Goal: Contribute content: Add original content to the website for others to see

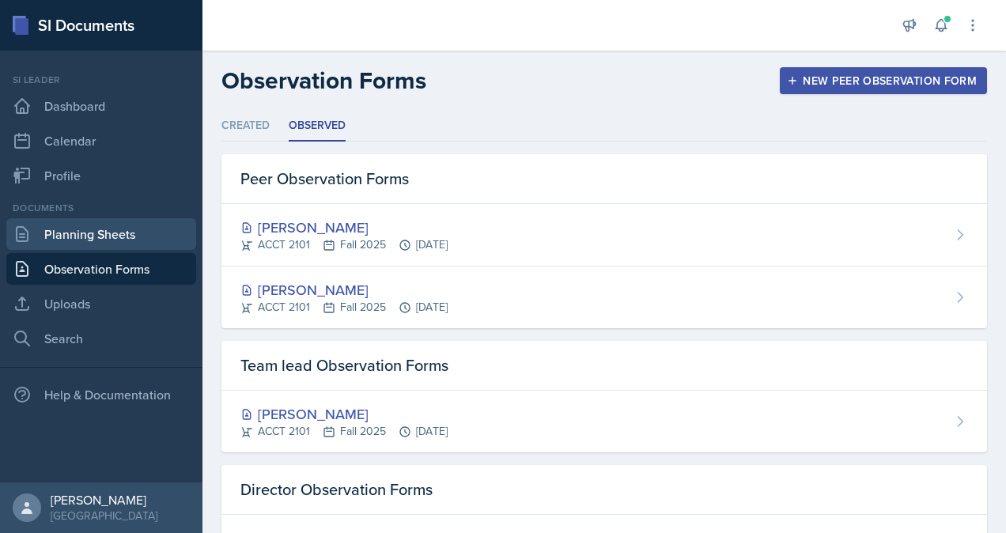
click at [64, 236] on link "Planning Sheets" at bounding box center [101, 234] width 190 height 32
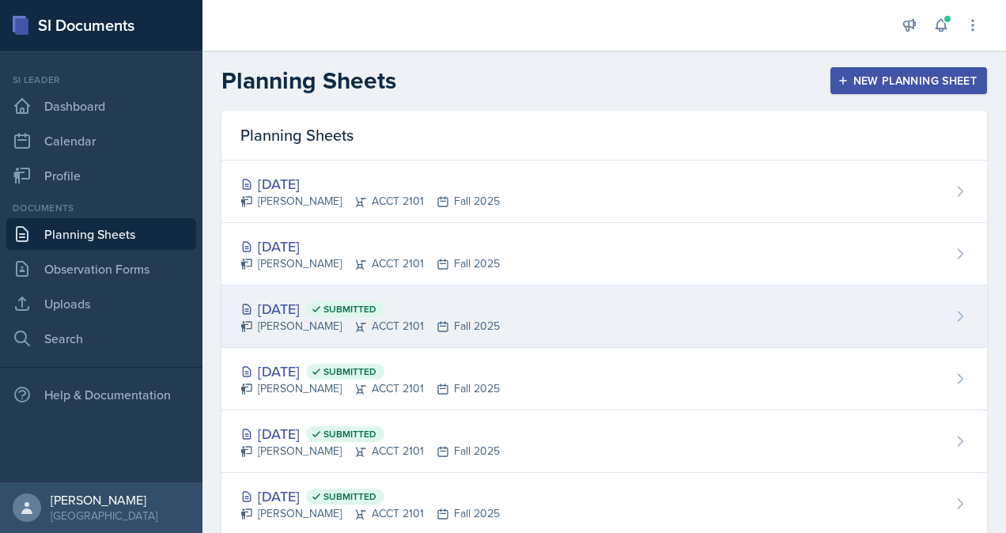
click at [387, 331] on div "[PERSON_NAME] ACCT 2101 Fall 2025" at bounding box center [369, 326] width 259 height 17
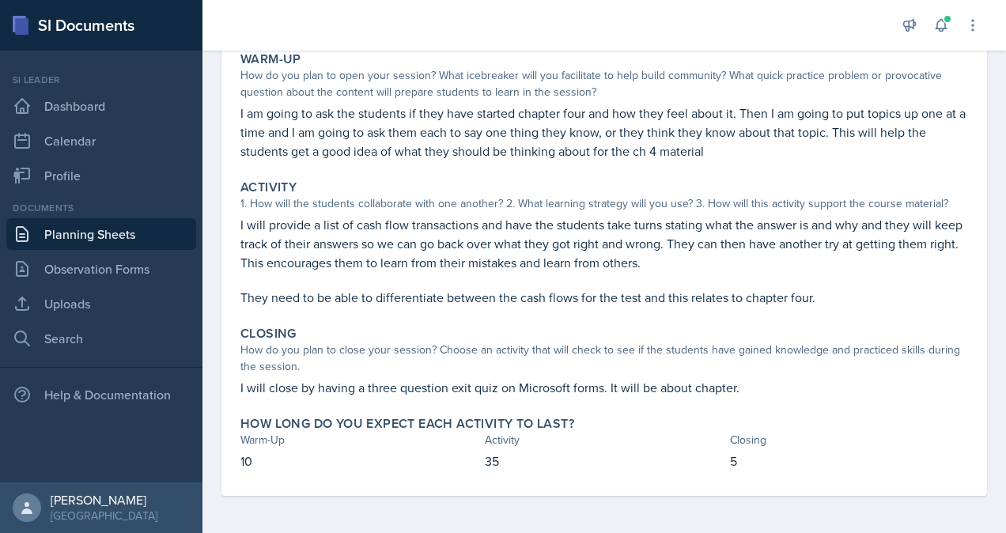
scroll to position [73, 0]
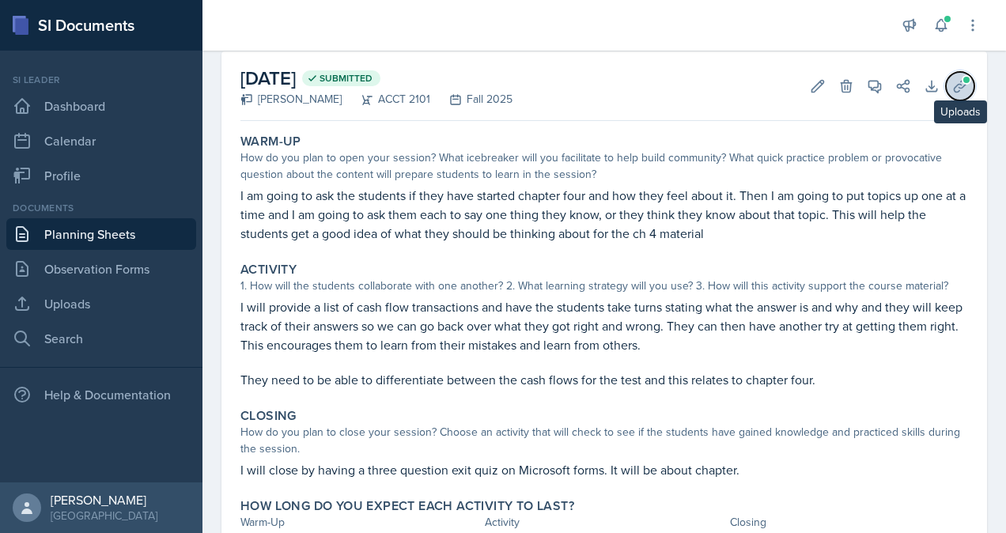
click at [952, 80] on icon at bounding box center [960, 86] width 16 height 16
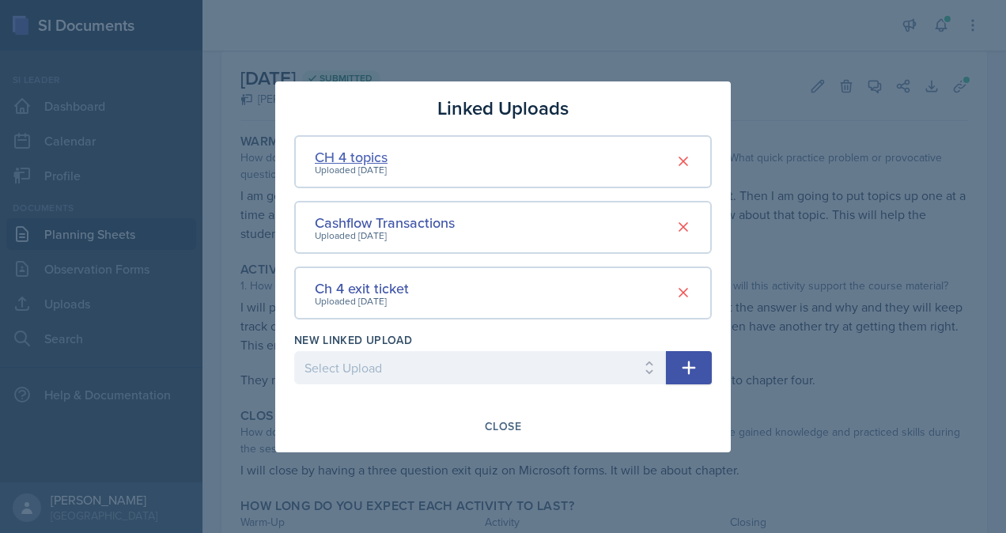
click at [380, 157] on div "CH 4 topics" at bounding box center [351, 156] width 73 height 21
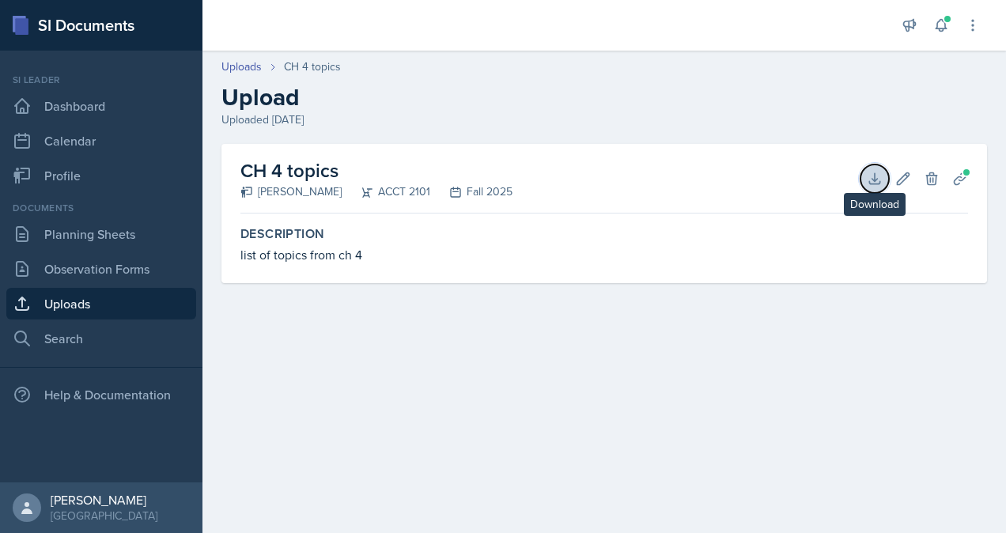
click at [871, 180] on icon at bounding box center [875, 179] width 16 height 16
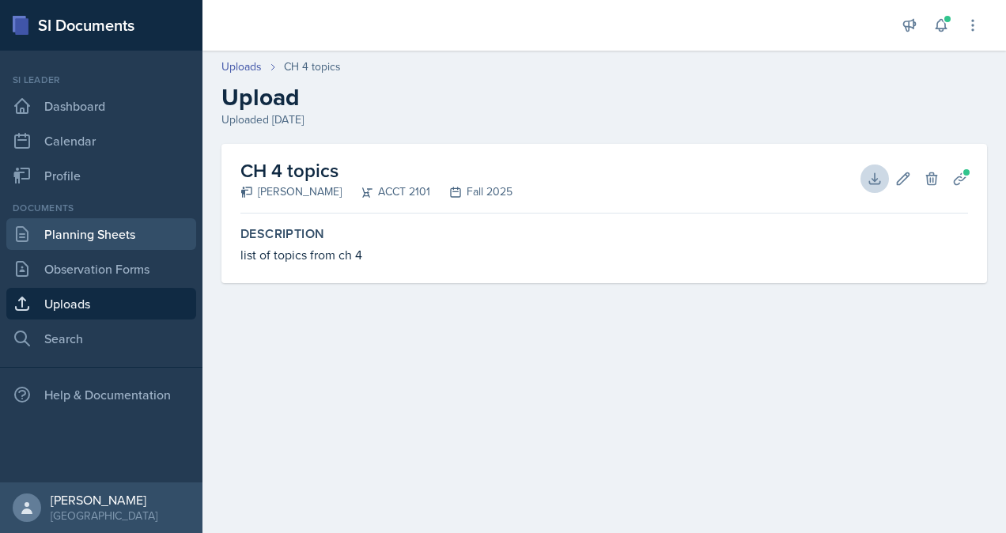
click at [111, 240] on link "Planning Sheets" at bounding box center [101, 234] width 190 height 32
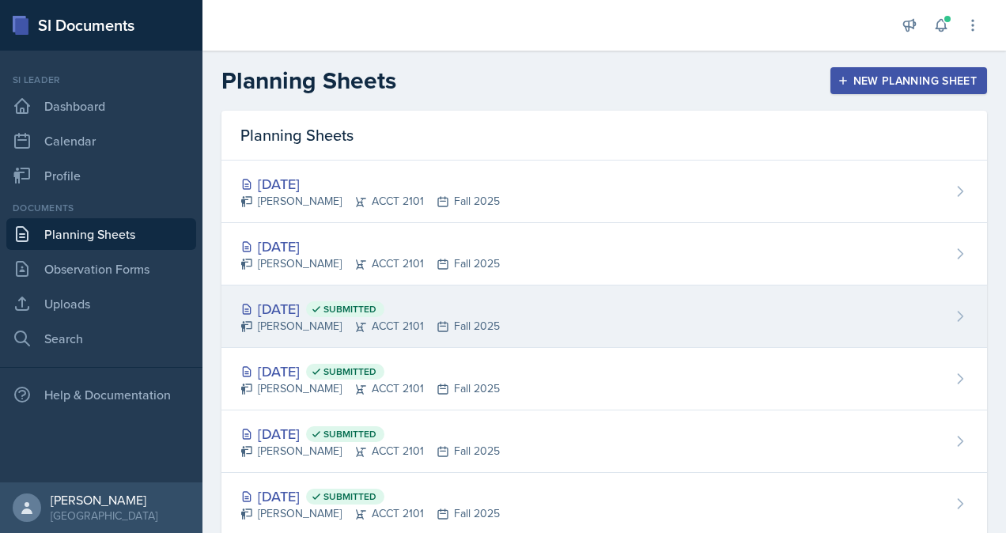
click at [376, 312] on span "Submitted" at bounding box center [349, 309] width 53 height 13
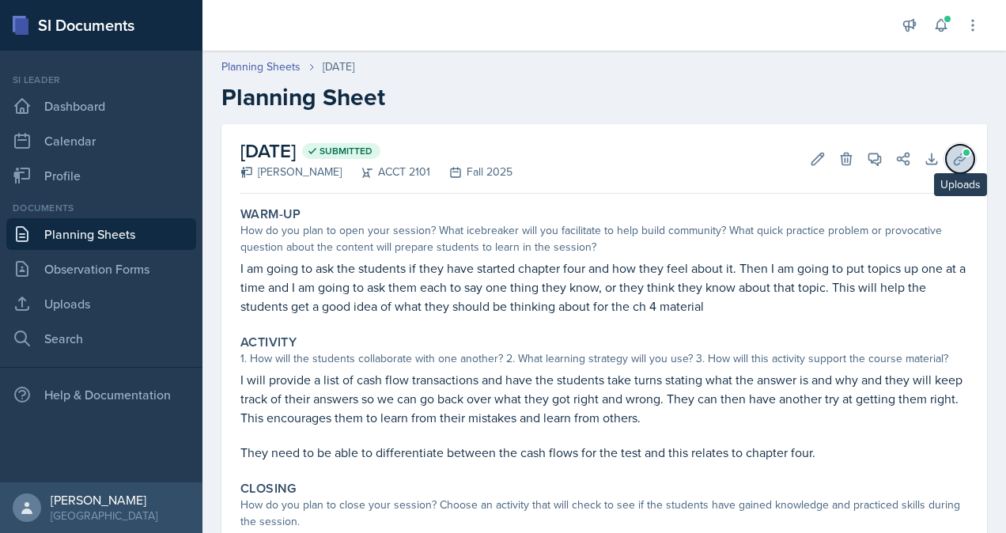
click at [954, 160] on icon at bounding box center [960, 159] width 12 height 12
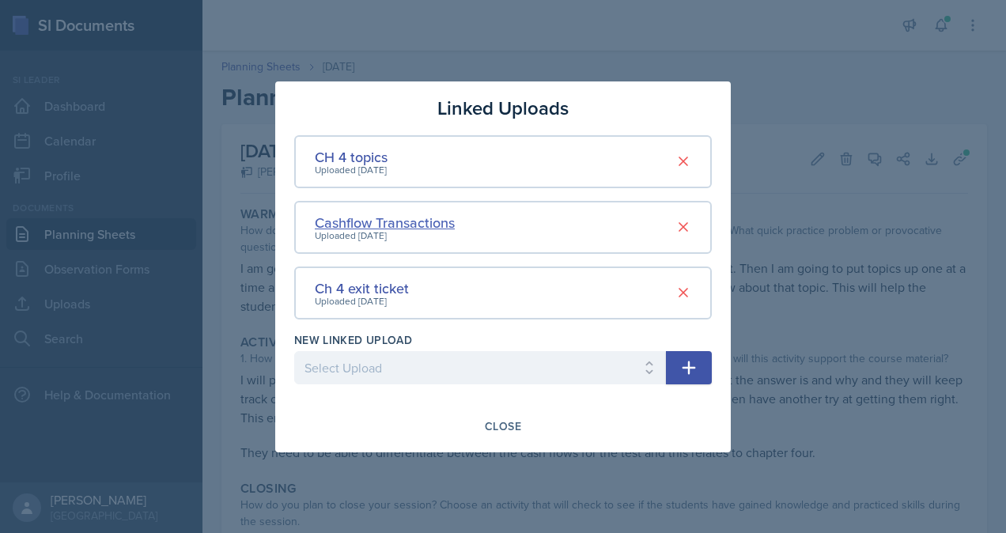
click at [418, 225] on div "Cashflow Transactions" at bounding box center [385, 222] width 140 height 21
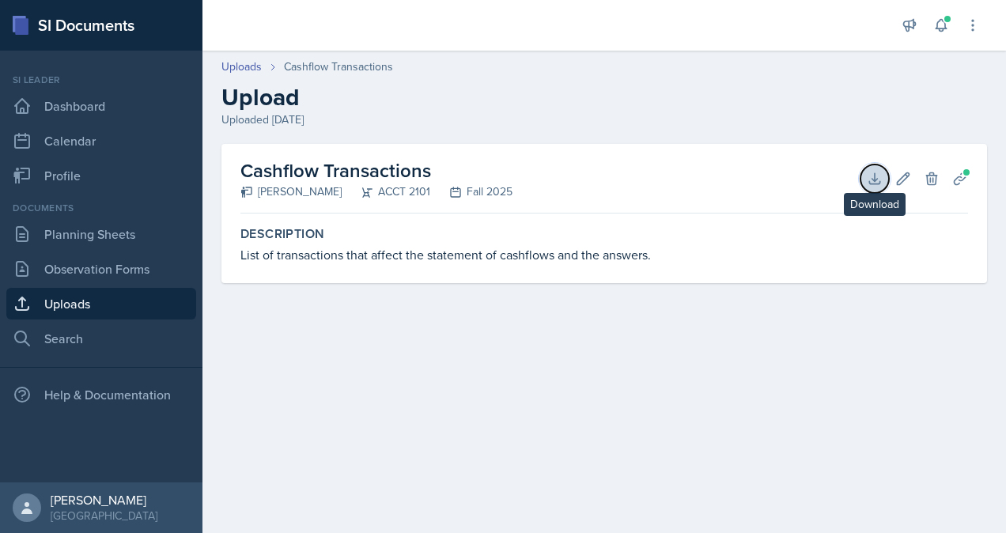
click at [870, 180] on icon at bounding box center [875, 179] width 16 height 16
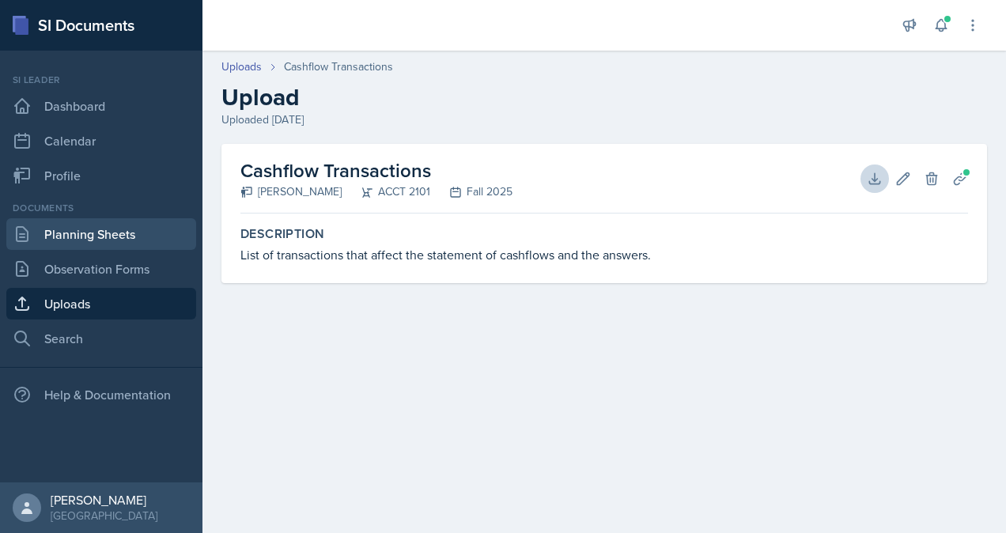
click at [105, 235] on link "Planning Sheets" at bounding box center [101, 234] width 190 height 32
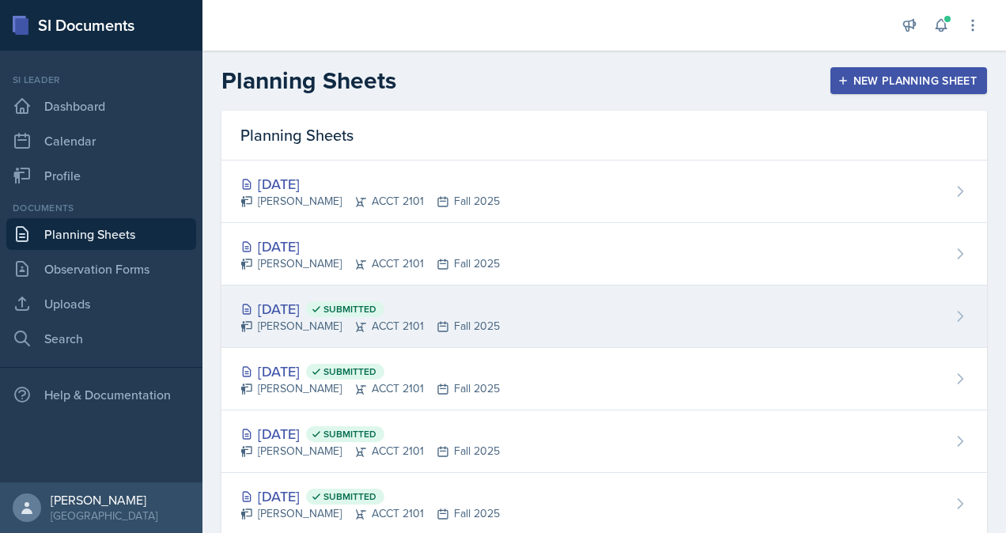
click at [328, 321] on div "[PERSON_NAME] ACCT 2101 Fall 2025" at bounding box center [369, 326] width 259 height 17
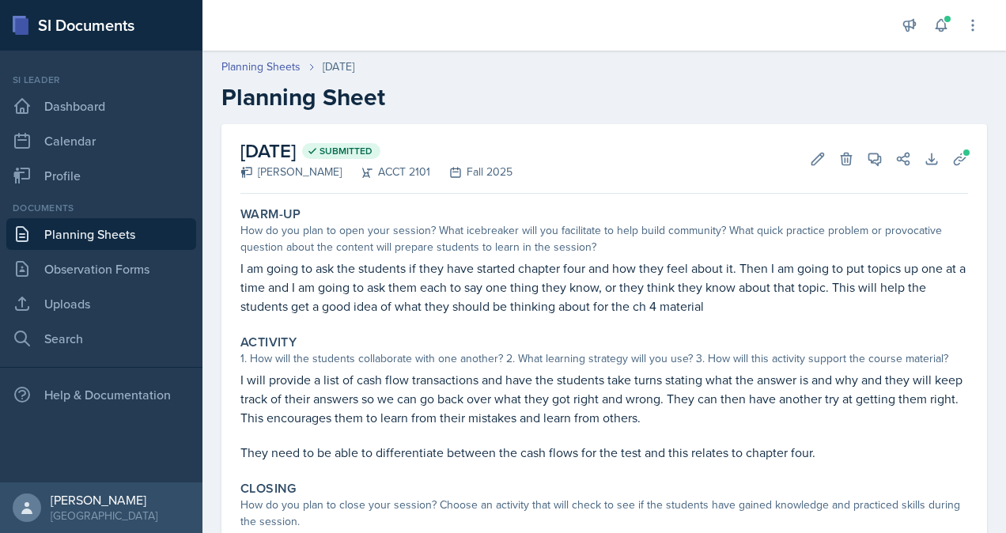
scroll to position [98, 0]
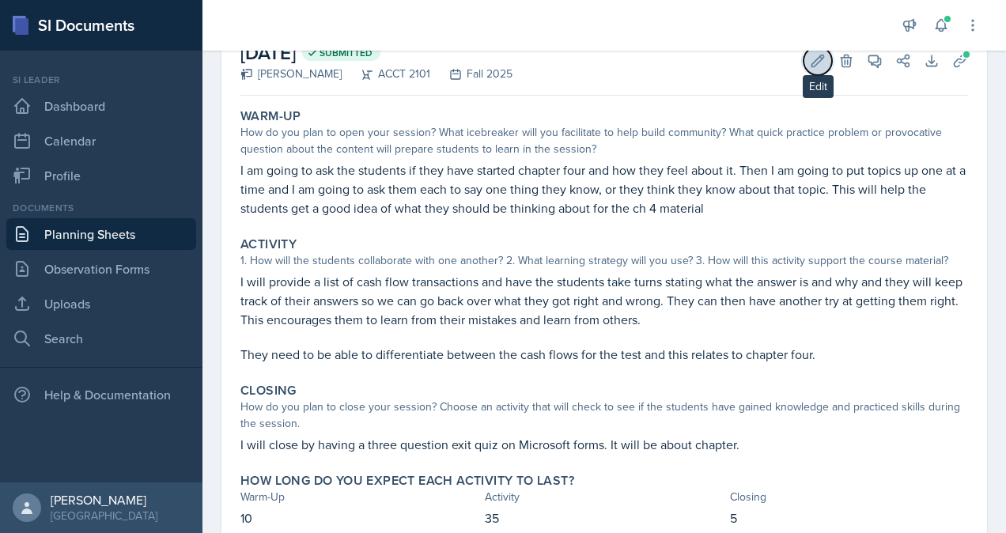
click at [812, 57] on icon at bounding box center [818, 61] width 12 height 12
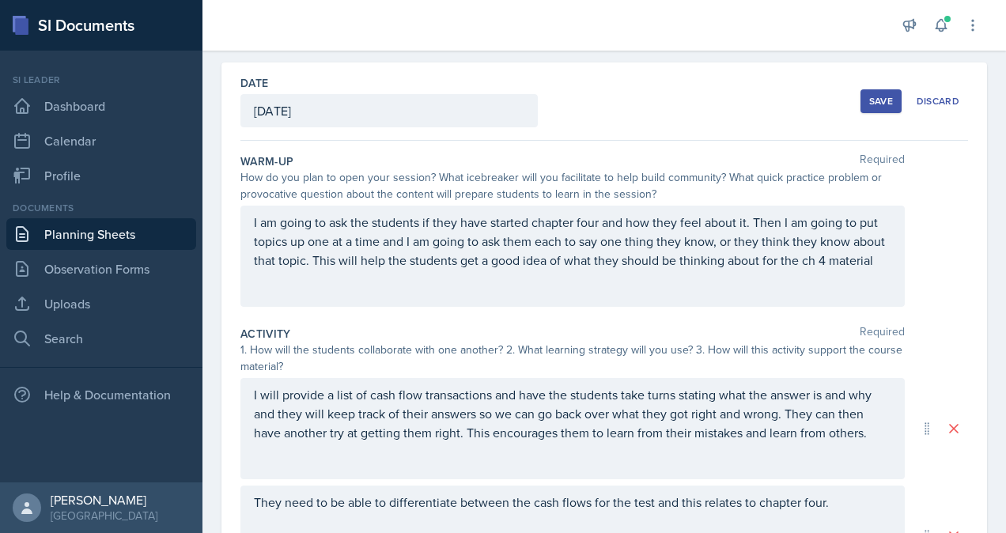
scroll to position [0, 0]
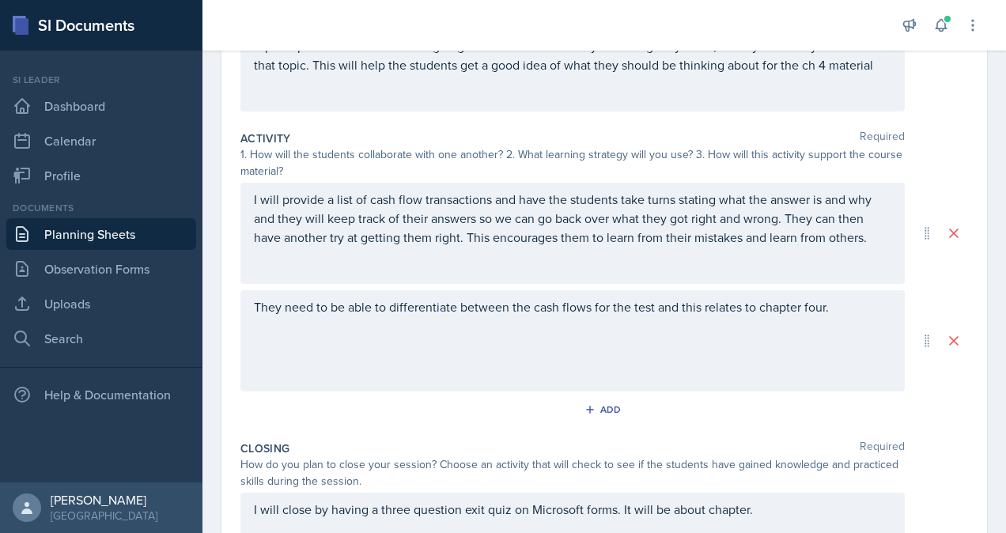
click at [524, 357] on div "They need to be able to differentiate between the cash flows for the test and t…" at bounding box center [572, 340] width 664 height 101
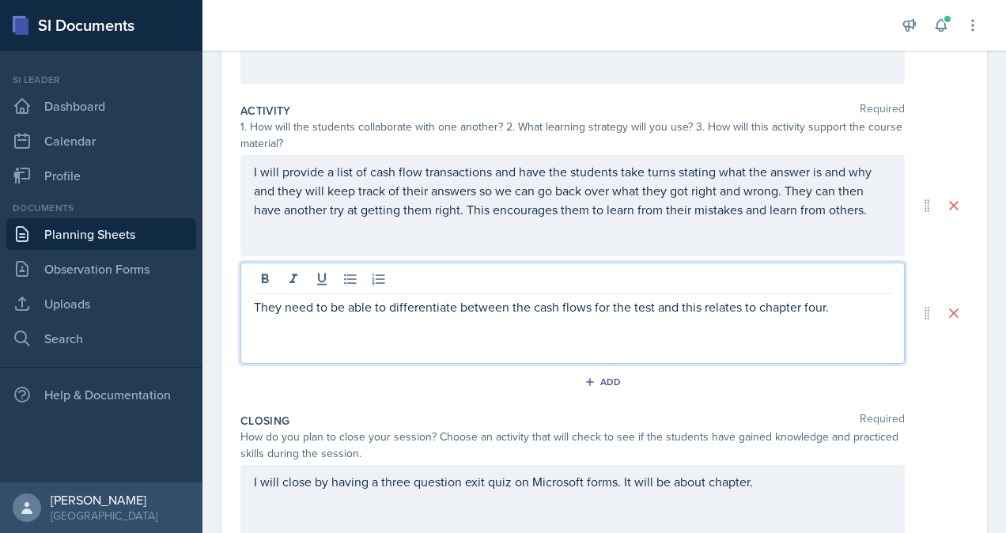
scroll to position [467, 0]
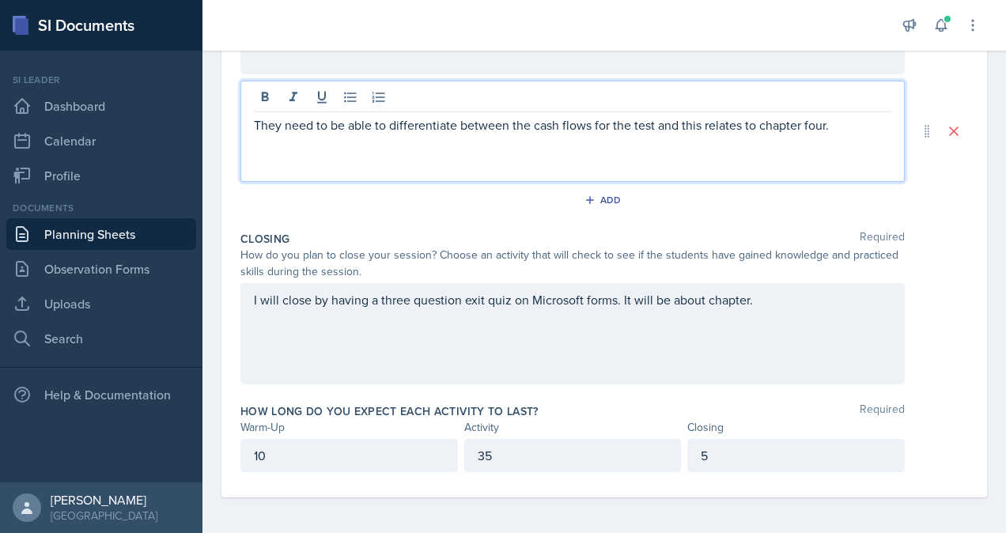
click at [837, 129] on p "They need to be able to differentiate between the cash flows for the test and t…" at bounding box center [572, 124] width 637 height 19
click at [571, 142] on p "They need to be able to differentiate between the cash flows for the test and t…" at bounding box center [572, 134] width 637 height 38
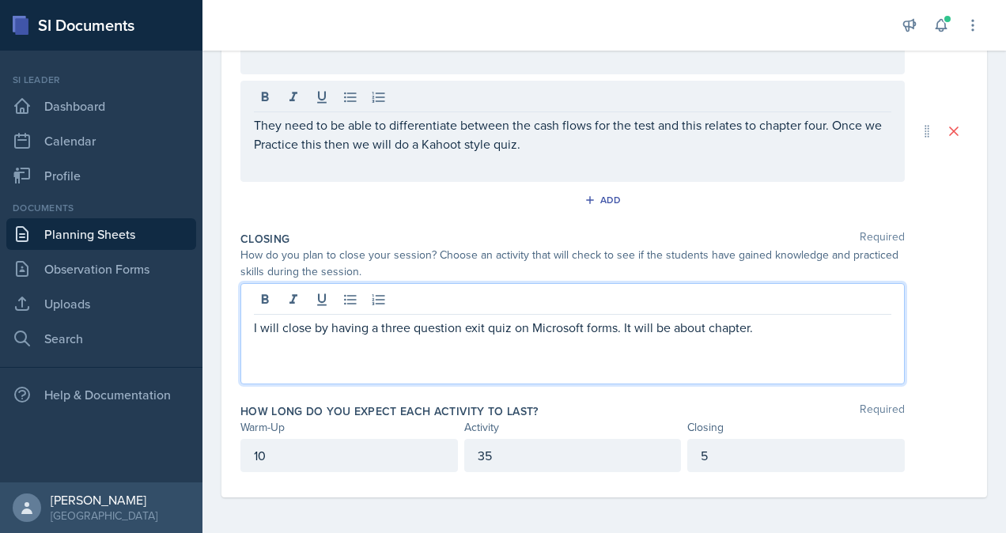
click at [750, 299] on div "I will close by having a three question exit quiz on Microsoft forms. It will b…" at bounding box center [572, 333] width 664 height 101
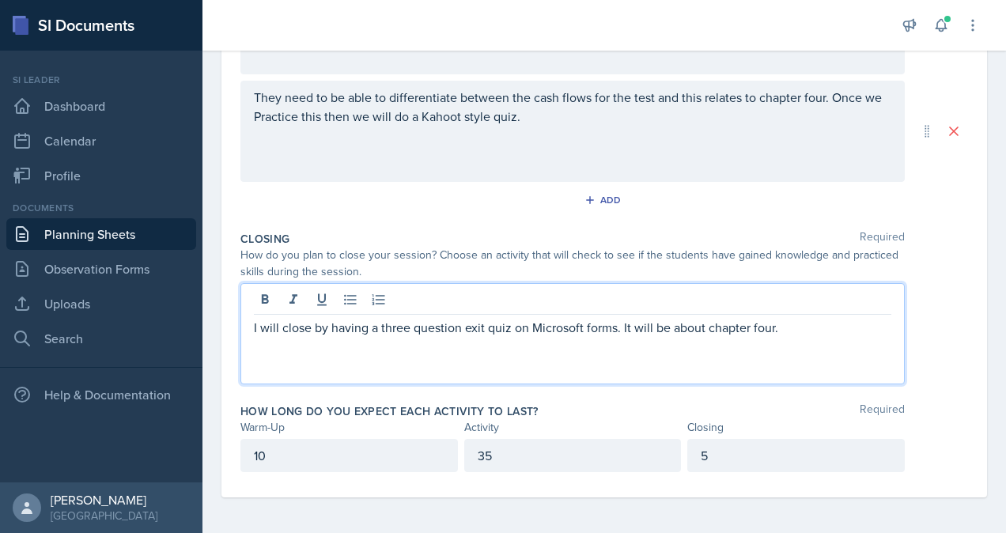
click at [936, 358] on div "I will close by having a three question exit quiz on Microsoft forms. It will b…" at bounding box center [603, 333] width 727 height 101
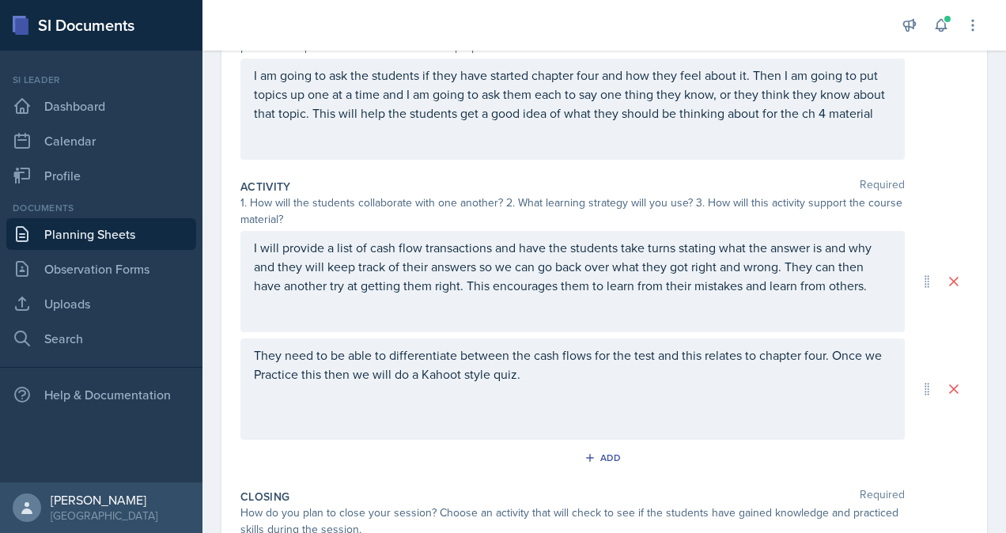
scroll to position [0, 0]
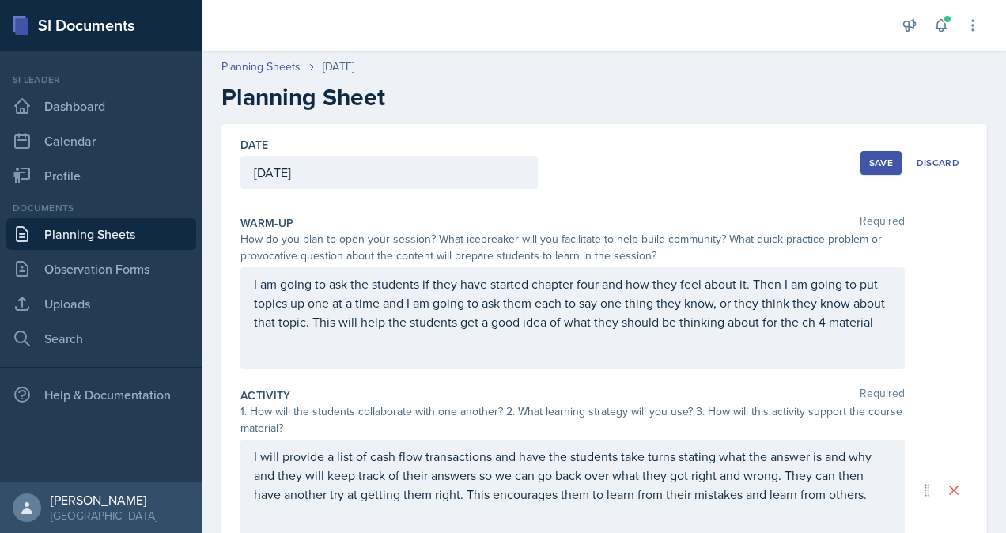
click at [870, 166] on div "Save" at bounding box center [881, 163] width 24 height 13
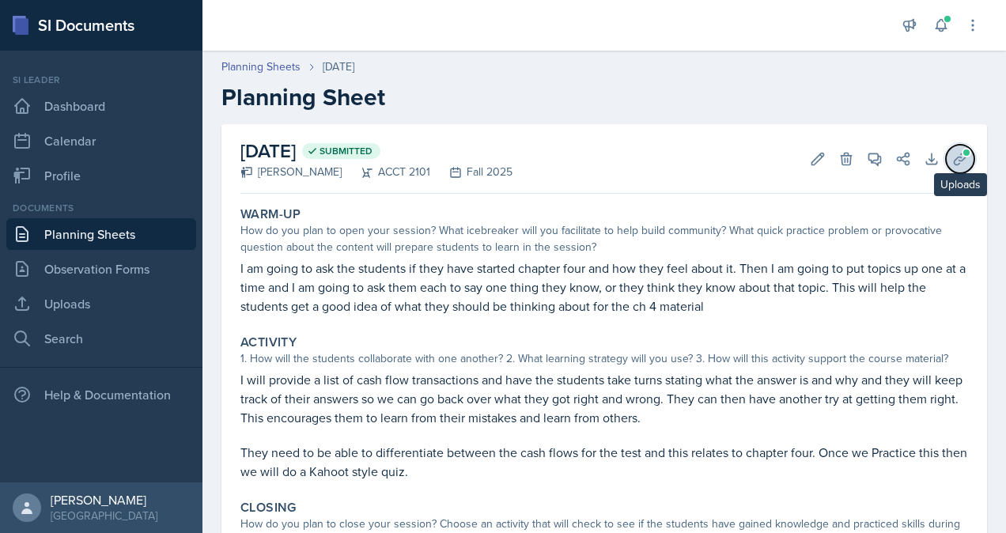
click at [954, 159] on icon at bounding box center [960, 159] width 12 height 12
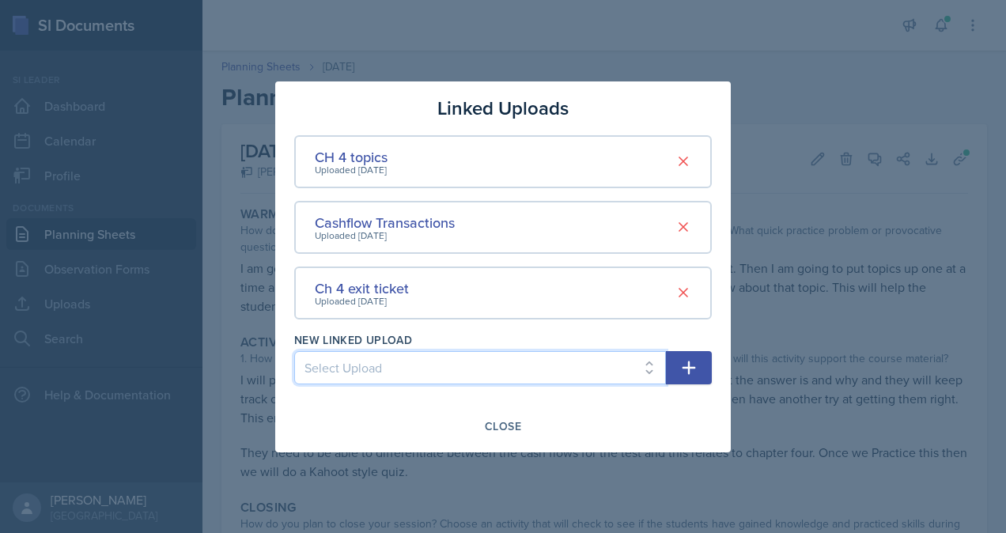
click at [380, 361] on select "Select Upload practice problem Collaborative White board Accounting equation Jo…" at bounding box center [480, 367] width 372 height 33
click at [836, 311] on div at bounding box center [503, 266] width 1006 height 533
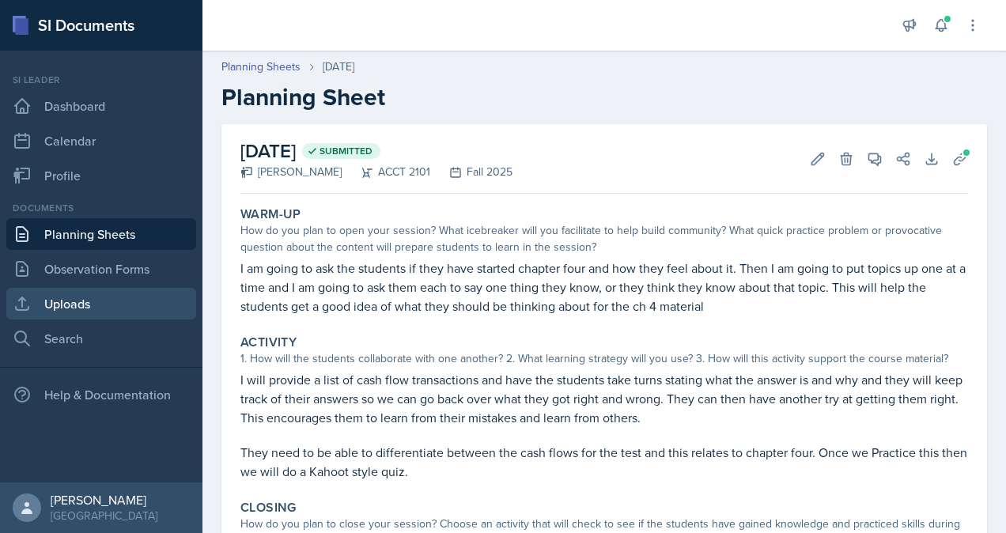
click at [84, 300] on link "Uploads" at bounding box center [101, 304] width 190 height 32
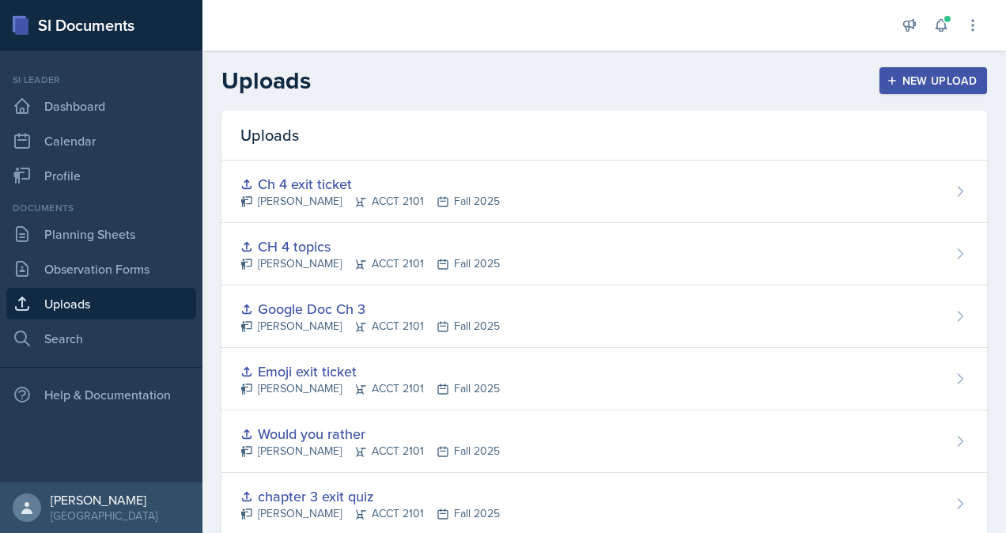
click at [926, 85] on div "New Upload" at bounding box center [934, 80] width 88 height 13
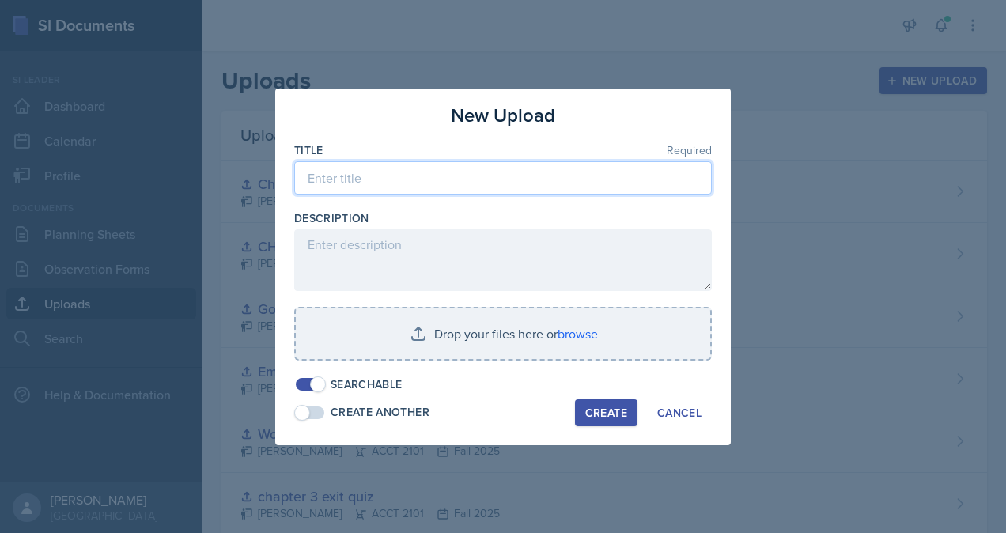
click at [492, 177] on input at bounding box center [502, 177] width 417 height 33
type input "kahoot ch 4 cash flows"
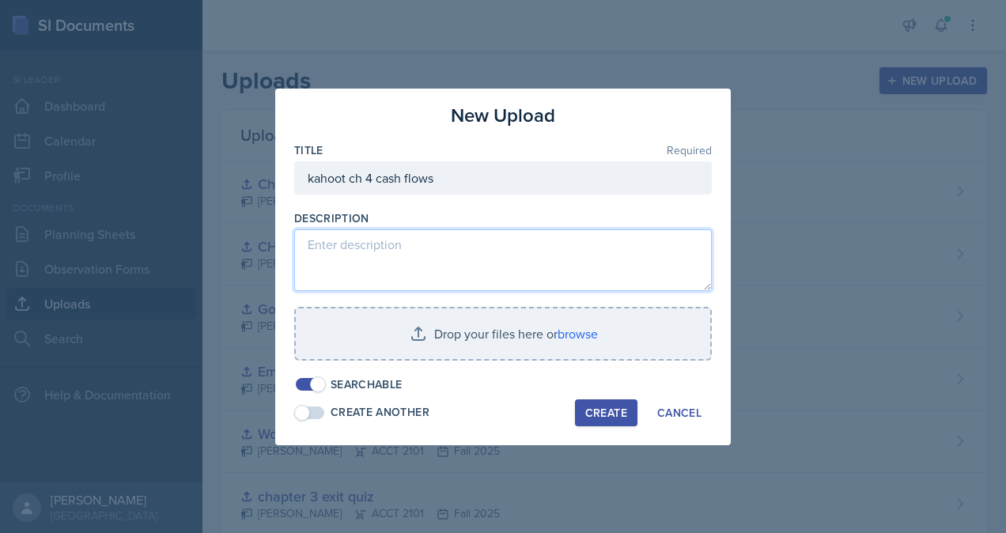
click at [465, 229] on textarea at bounding box center [502, 260] width 417 height 62
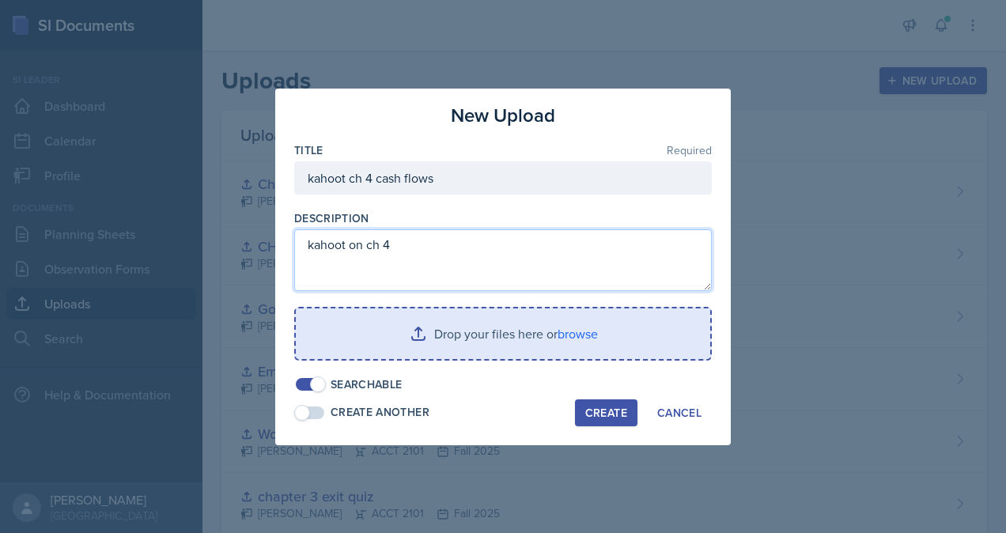
type textarea "kahoot on ch 4"
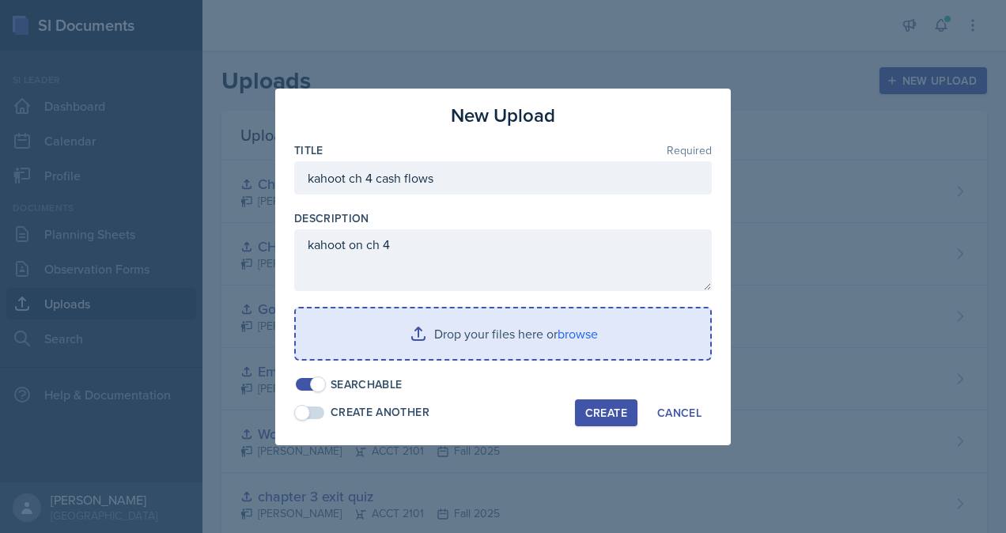
click at [485, 340] on input "file" at bounding box center [503, 333] width 414 height 51
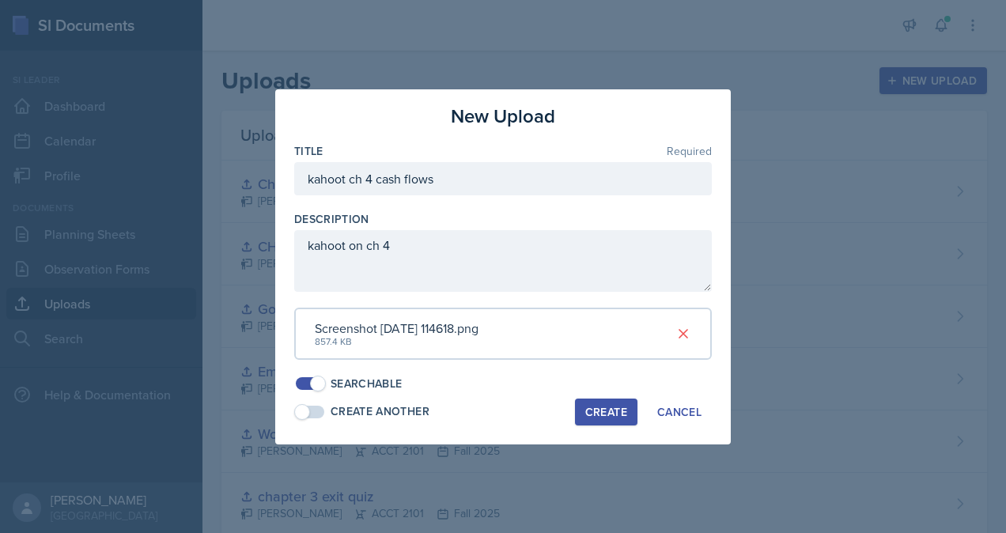
click at [613, 417] on div "Create" at bounding box center [606, 412] width 42 height 13
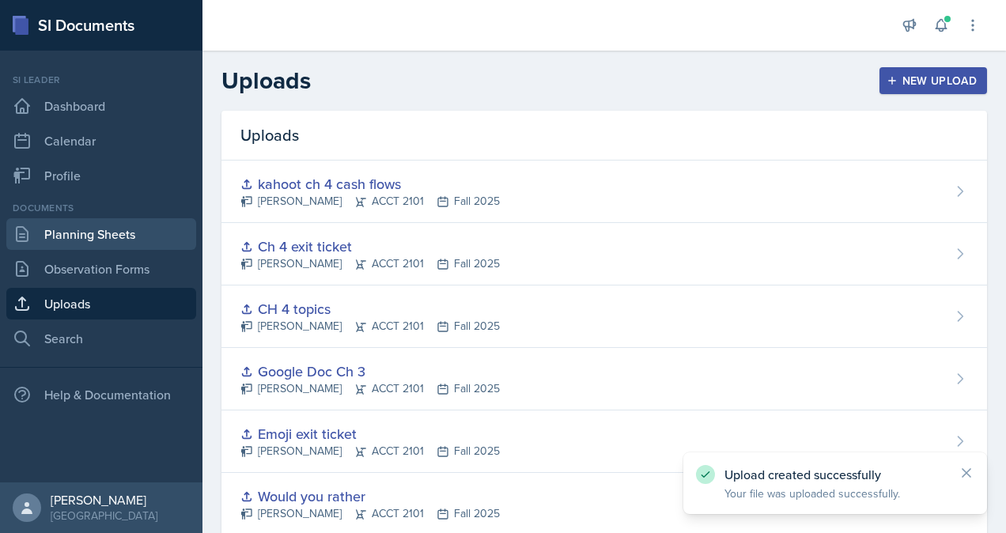
click at [57, 233] on link "Planning Sheets" at bounding box center [101, 234] width 190 height 32
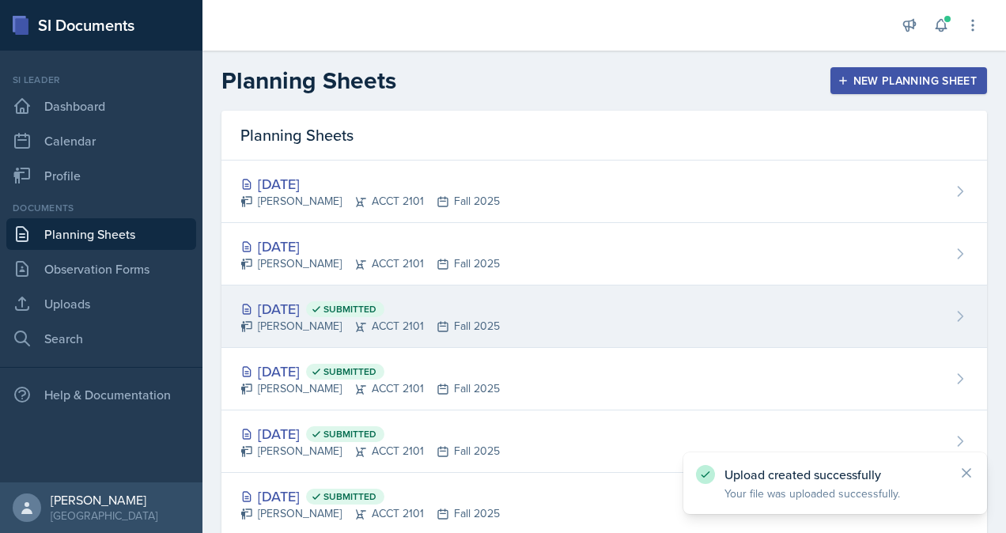
click at [431, 316] on div "[DATE] Submitted" at bounding box center [369, 308] width 259 height 21
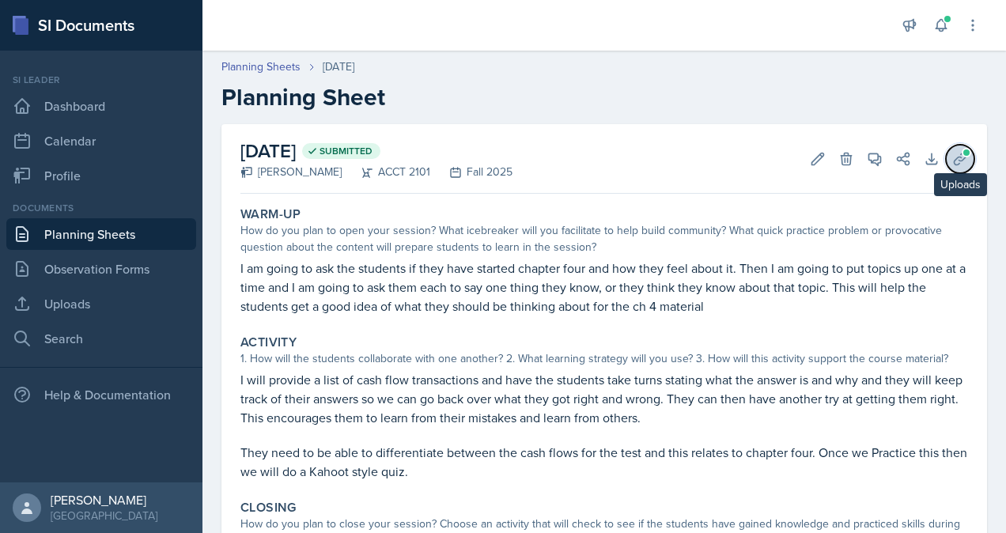
click at [953, 161] on icon at bounding box center [960, 159] width 16 height 16
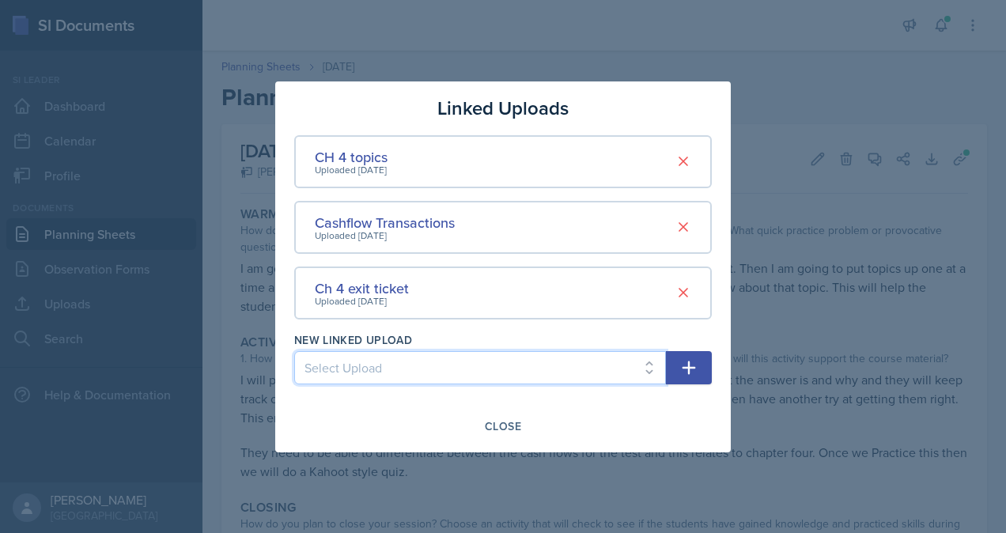
click at [517, 363] on select "Select Upload practice problem Collaborative White board Accounting equation Jo…" at bounding box center [480, 367] width 372 height 33
select select "675d6356-e7b9-42a5-83ee-02a8cf57d3b0"
click at [294, 351] on select "Select Upload practice problem Collaborative White board Accounting equation Jo…" at bounding box center [480, 367] width 372 height 33
click at [682, 378] on button "button" at bounding box center [689, 367] width 46 height 33
select select
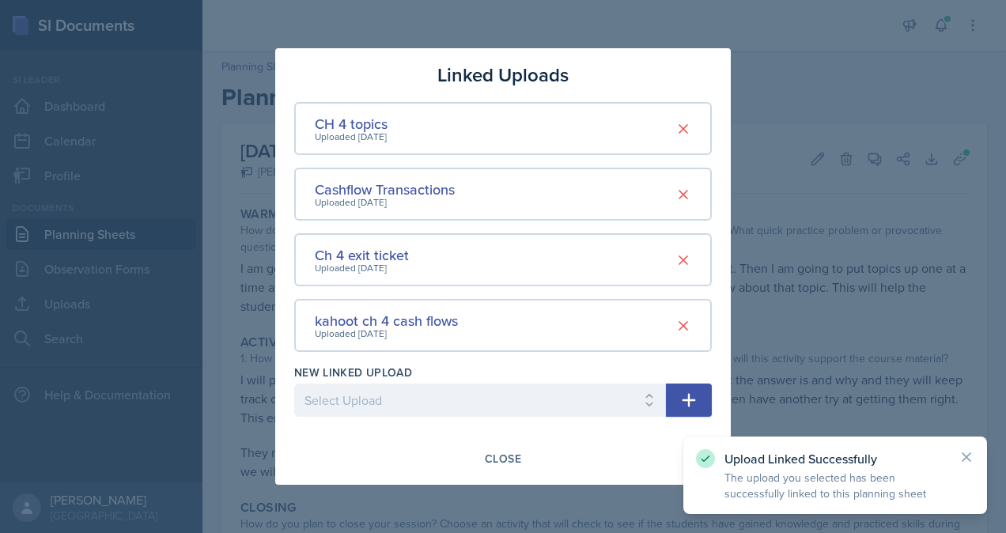
click at [884, 365] on div at bounding box center [503, 266] width 1006 height 533
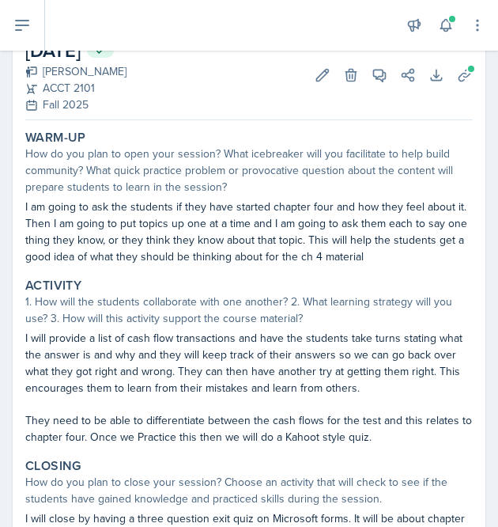
scroll to position [102, 0]
